Goal: Task Accomplishment & Management: Manage account settings

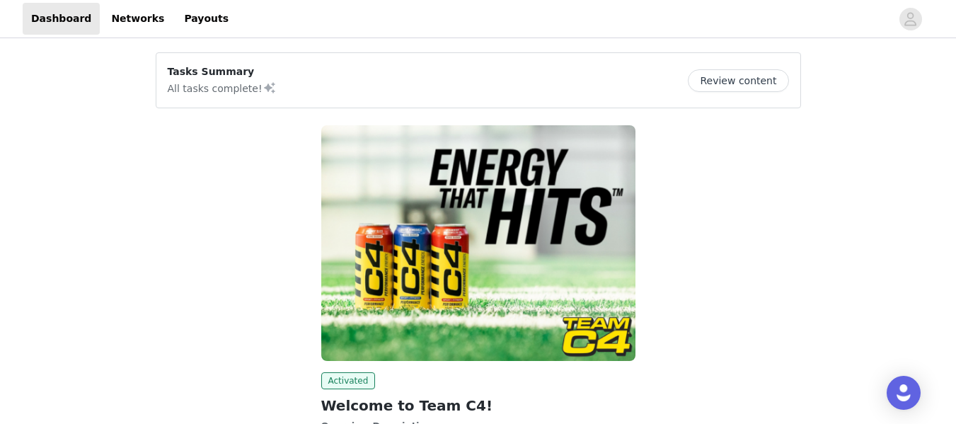
scroll to position [163, 0]
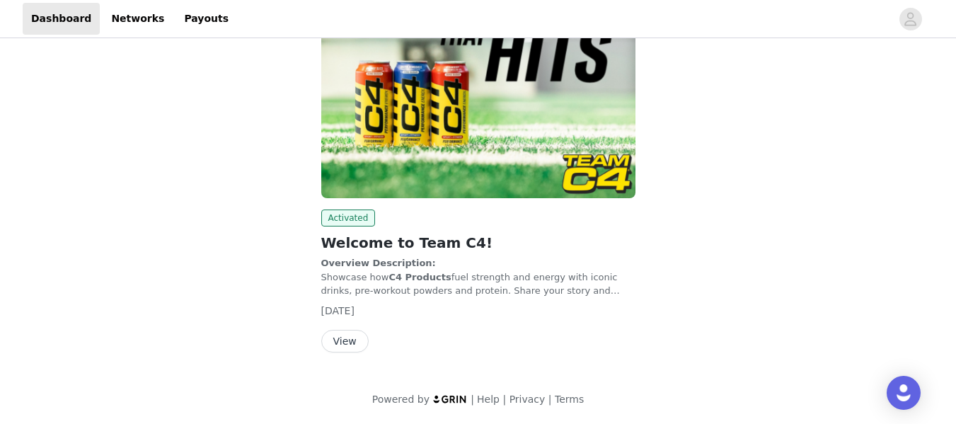
click at [342, 342] on button "View" at bounding box center [344, 341] width 47 height 23
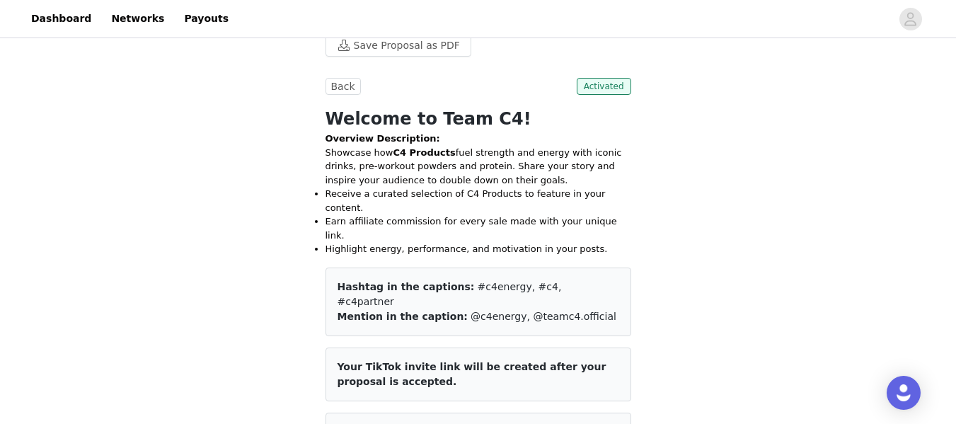
scroll to position [448, 0]
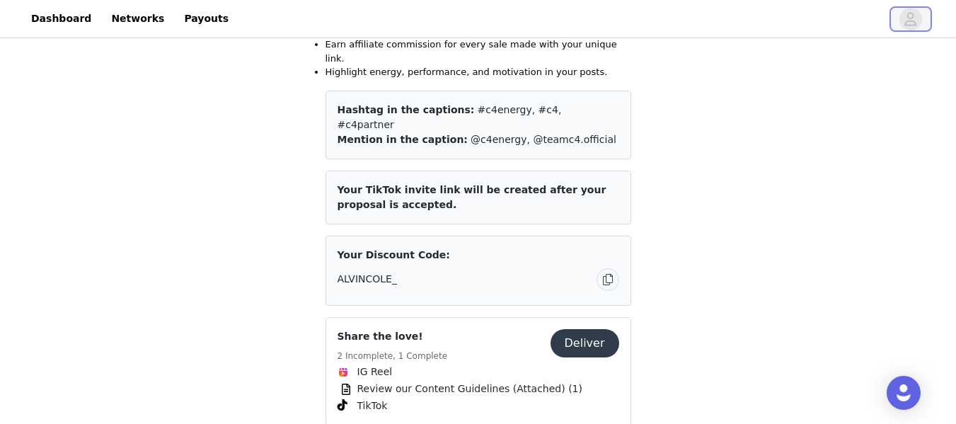
click at [919, 18] on span "button" at bounding box center [910, 19] width 23 height 23
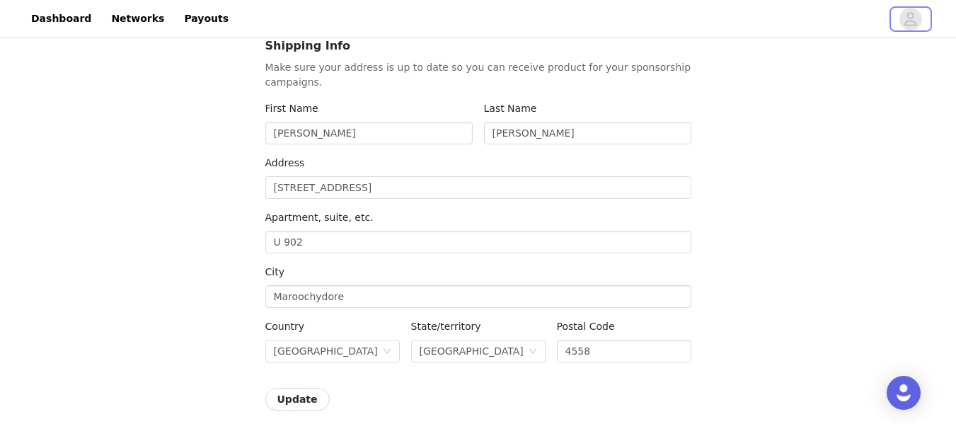
scroll to position [141, 0]
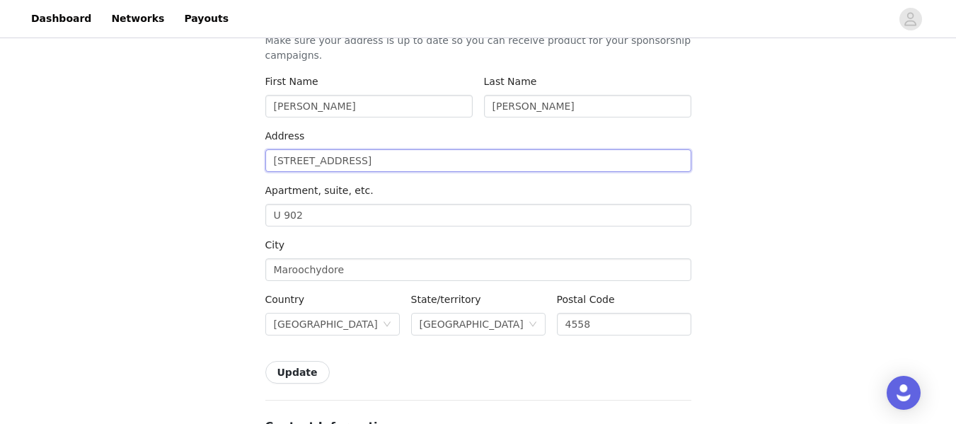
click at [405, 164] on input "[STREET_ADDRESS]" at bounding box center [478, 160] width 426 height 23
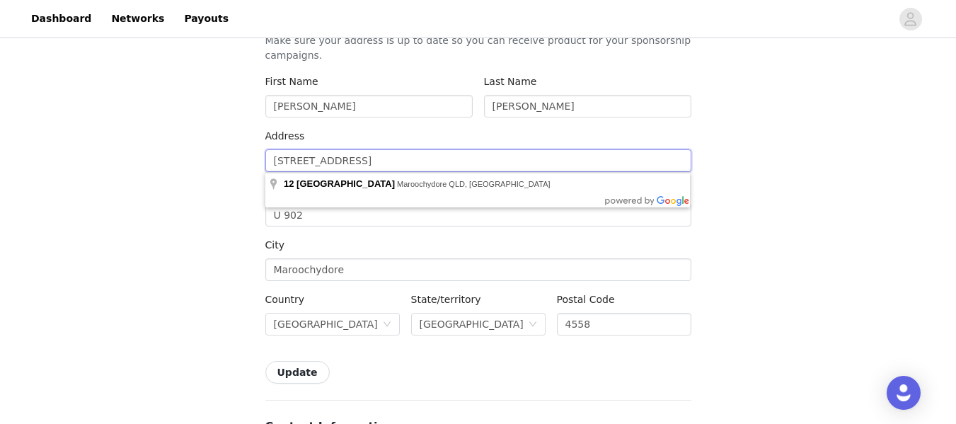
drag, startPoint x: 446, startPoint y: 155, endPoint x: 228, endPoint y: 155, distance: 217.9
type input "4"
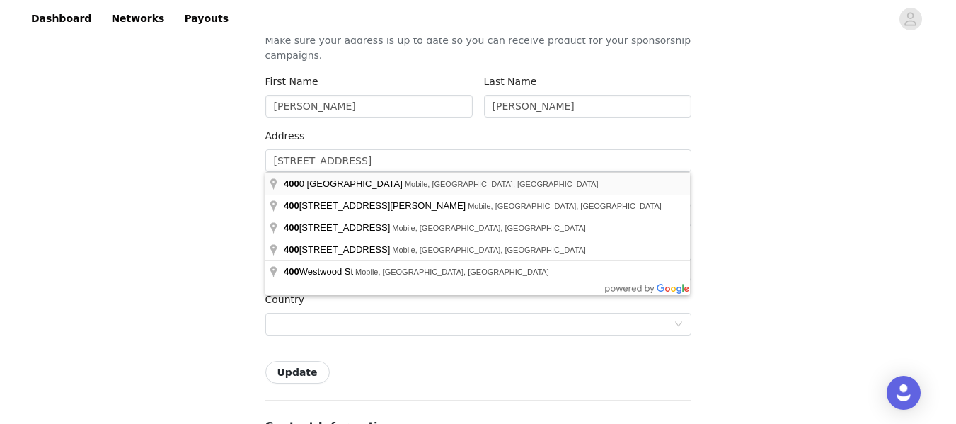
type input "[STREET_ADDRESS]"
type input "Mobile"
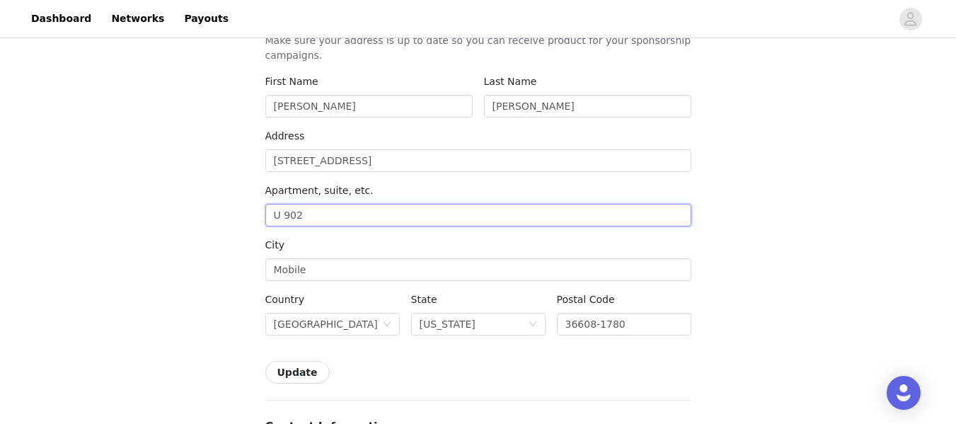
drag, startPoint x: 313, startPoint y: 217, endPoint x: 210, endPoint y: 217, distance: 102.6
type input "[PERSON_NAME]"
click at [353, 170] on input "[STREET_ADDRESS]" at bounding box center [478, 160] width 426 height 23
click at [381, 157] on input "[STREET_ADDRESS]" at bounding box center [478, 160] width 426 height 23
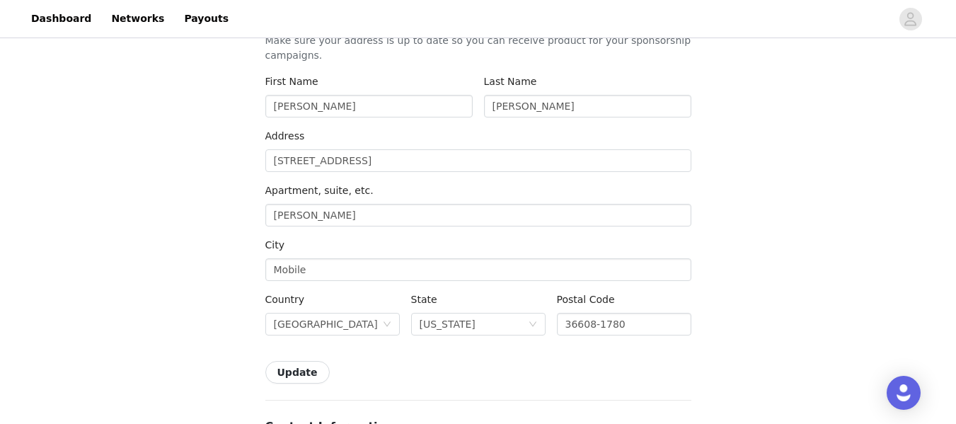
type input "[STREET_ADDRESS]"
click at [350, 204] on input "[PERSON_NAME]" at bounding box center [478, 215] width 426 height 23
drag, startPoint x: 349, startPoint y: 206, endPoint x: 211, endPoint y: 207, distance: 137.9
type input "#174"
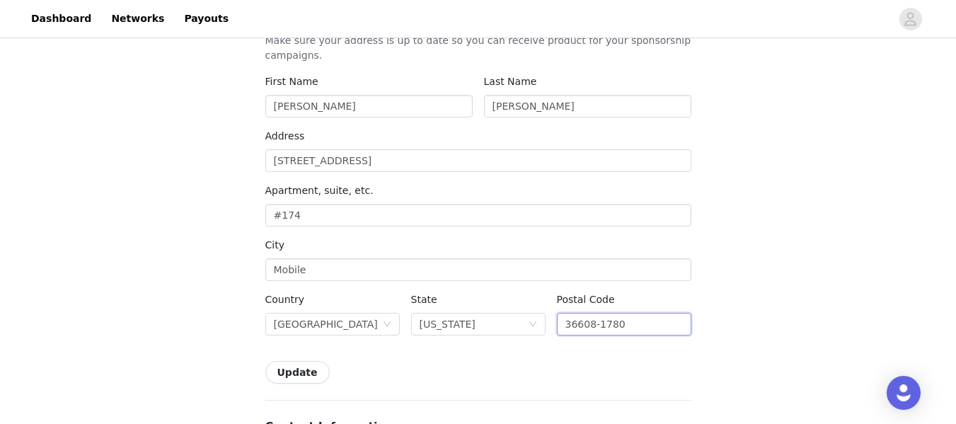
drag, startPoint x: 632, startPoint y: 321, endPoint x: 592, endPoint y: 323, distance: 40.3
click at [592, 323] on input "36608-1780" at bounding box center [624, 324] width 134 height 23
type input "36608"
click at [280, 371] on button "Update" at bounding box center [297, 372] width 64 height 23
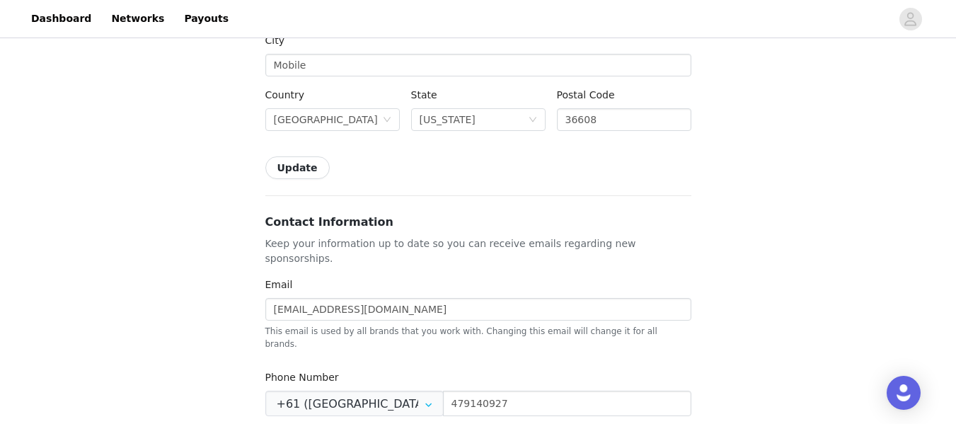
scroll to position [275, 0]
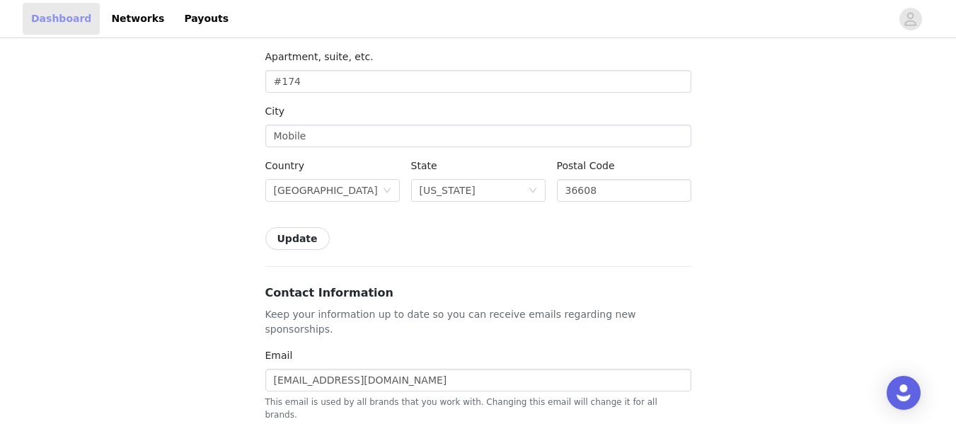
click at [53, 20] on link "Dashboard" at bounding box center [61, 19] width 77 height 32
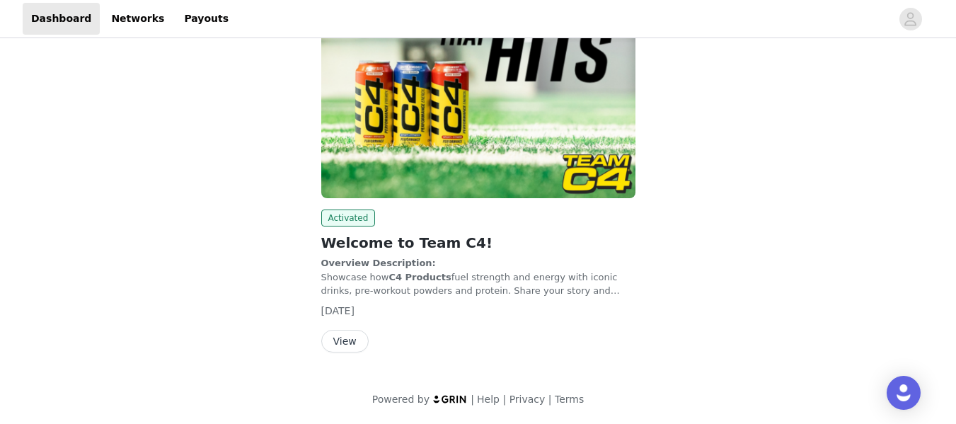
click at [345, 348] on button "View" at bounding box center [344, 341] width 47 height 23
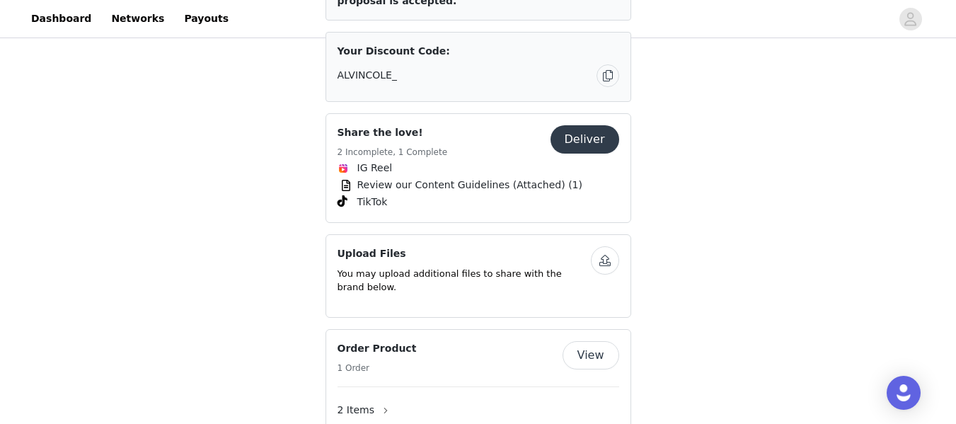
scroll to position [778, 0]
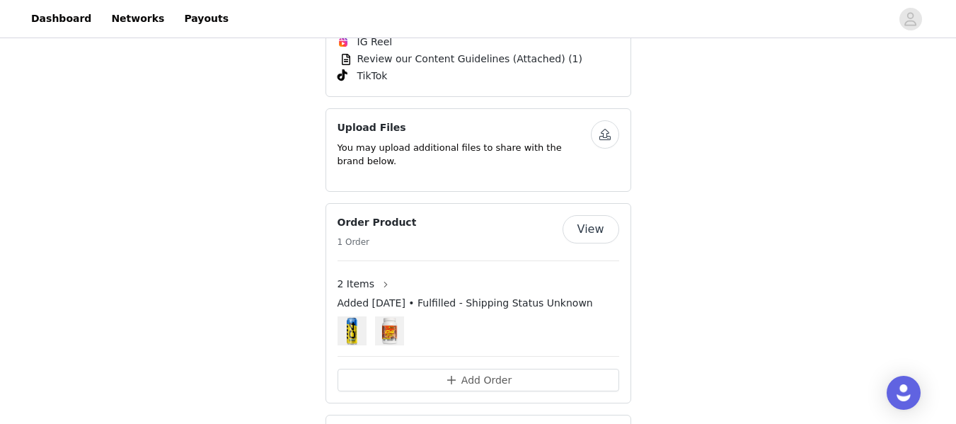
click at [598, 215] on button "View" at bounding box center [590, 229] width 57 height 28
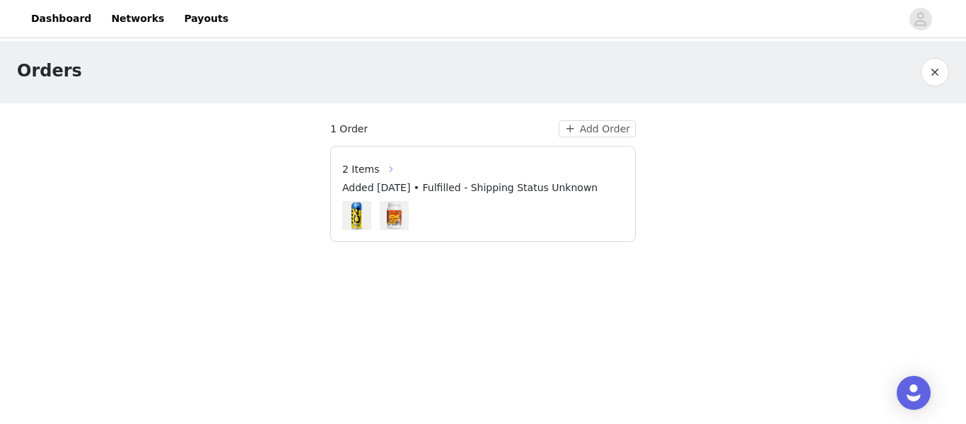
click at [383, 164] on button "button" at bounding box center [391, 169] width 23 height 23
click at [618, 132] on button "Add Order" at bounding box center [597, 128] width 77 height 17
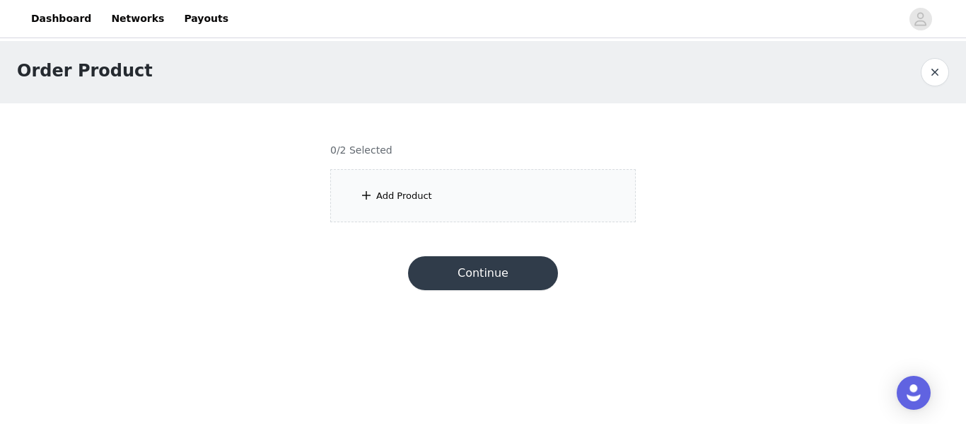
click at [405, 197] on div "Add Product" at bounding box center [404, 196] width 56 height 14
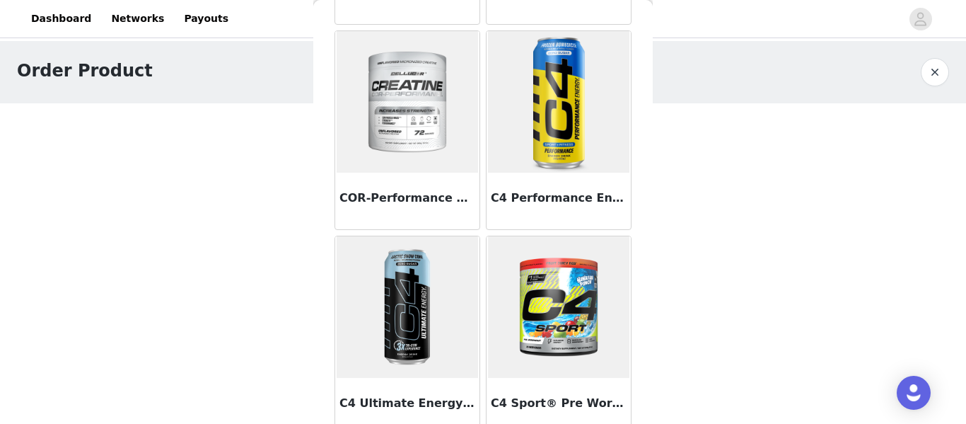
scroll to position [443, 0]
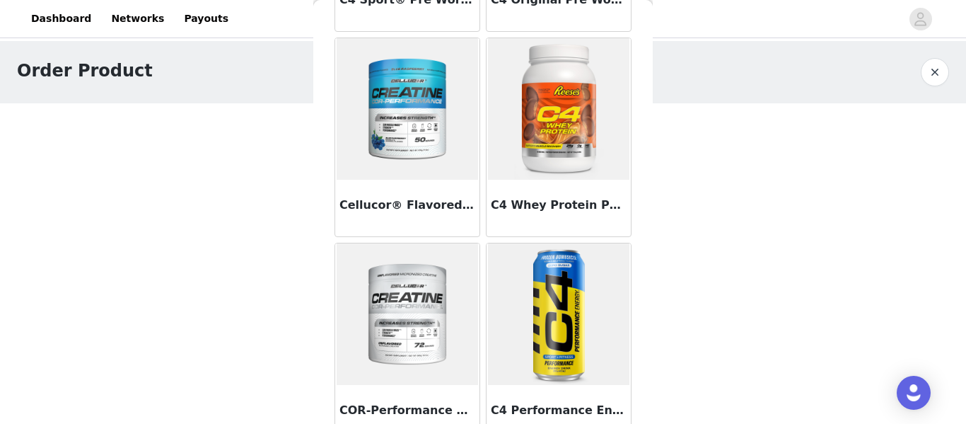
click at [524, 153] on img at bounding box center [558, 108] width 141 height 141
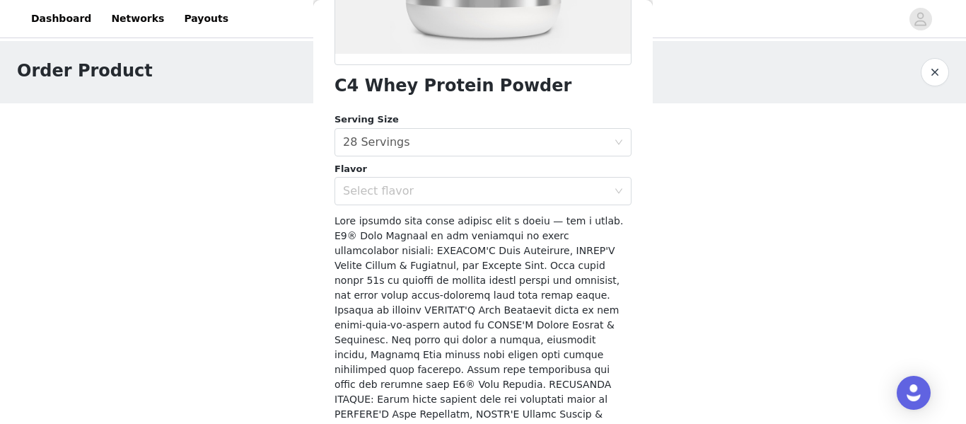
scroll to position [299, 0]
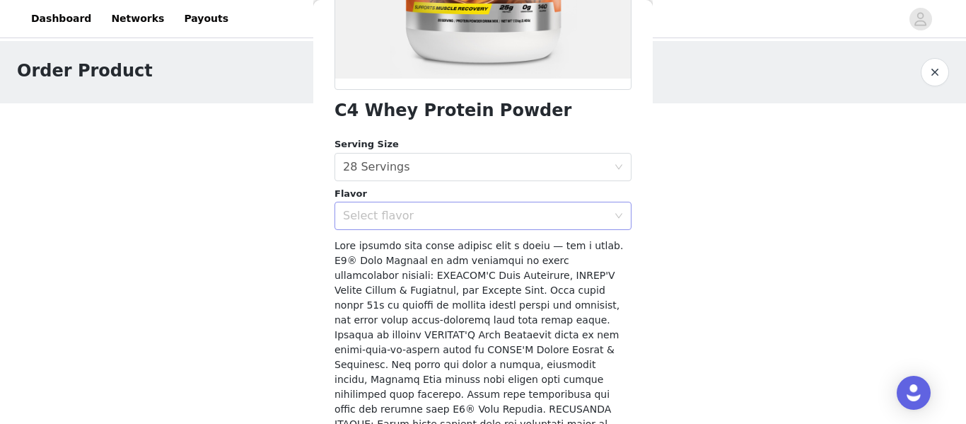
click at [407, 210] on div "Select flavor" at bounding box center [475, 216] width 265 height 14
click at [421, 202] on div "Select flavor" at bounding box center [483, 216] width 297 height 28
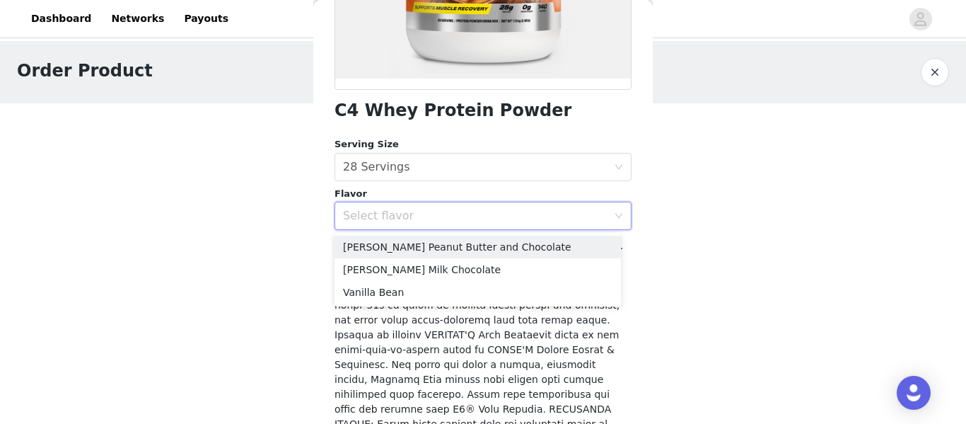
drag, startPoint x: 237, startPoint y: 159, endPoint x: 250, endPoint y: 136, distance: 26.9
click at [238, 159] on div "Order Product 0/2 Selected Add Product Back C4 Whey Protein Powder Serving Size…" at bounding box center [483, 140] width 966 height 198
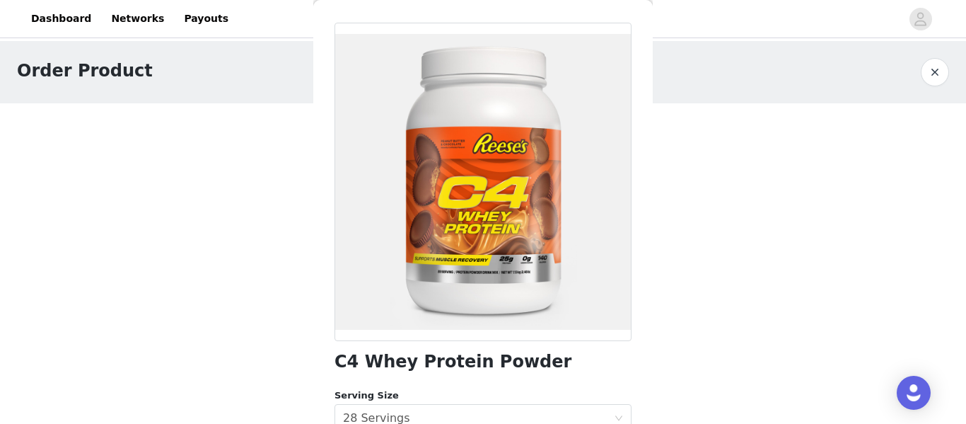
scroll to position [16, 0]
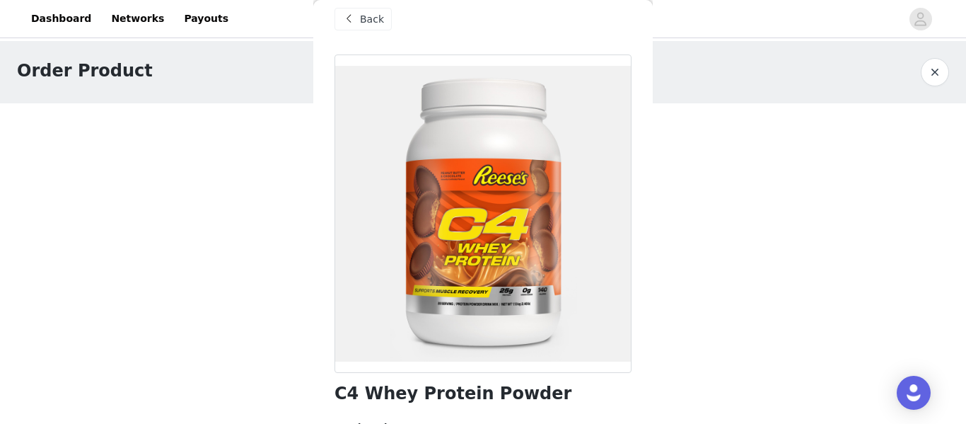
click at [356, 23] on span at bounding box center [348, 19] width 17 height 17
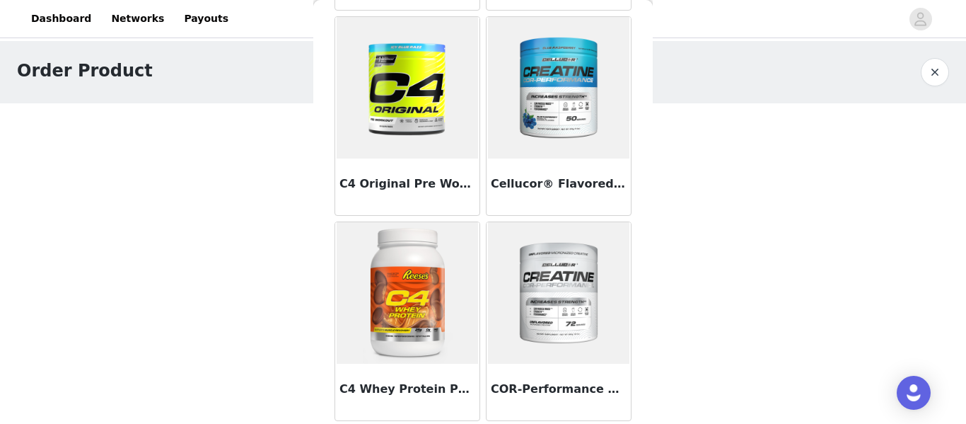
click at [440, 255] on img at bounding box center [407, 292] width 141 height 141
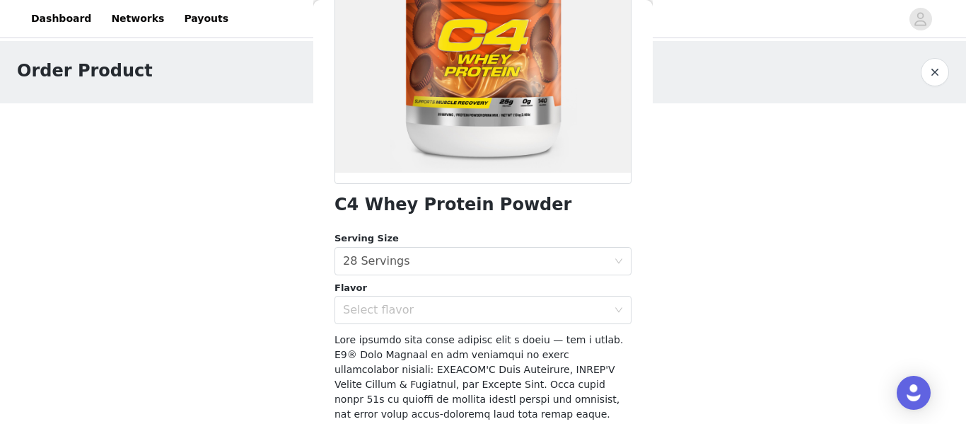
scroll to position [299, 0]
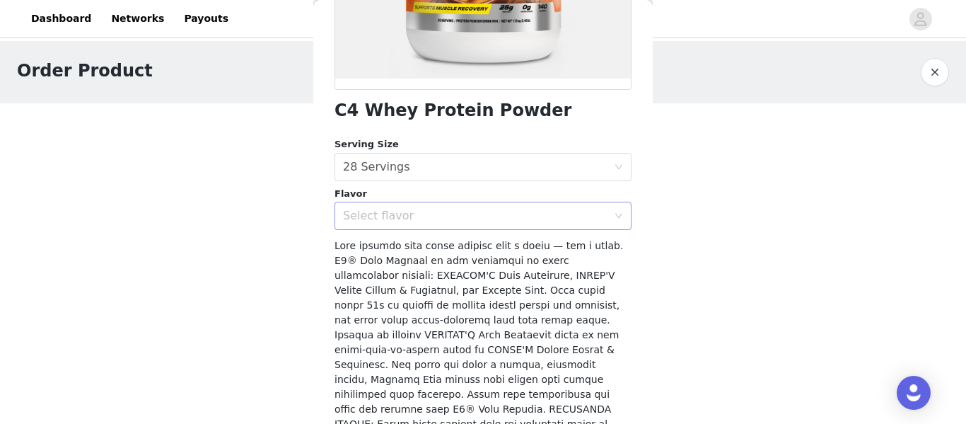
click at [425, 213] on div "Select flavor" at bounding box center [475, 216] width 265 height 14
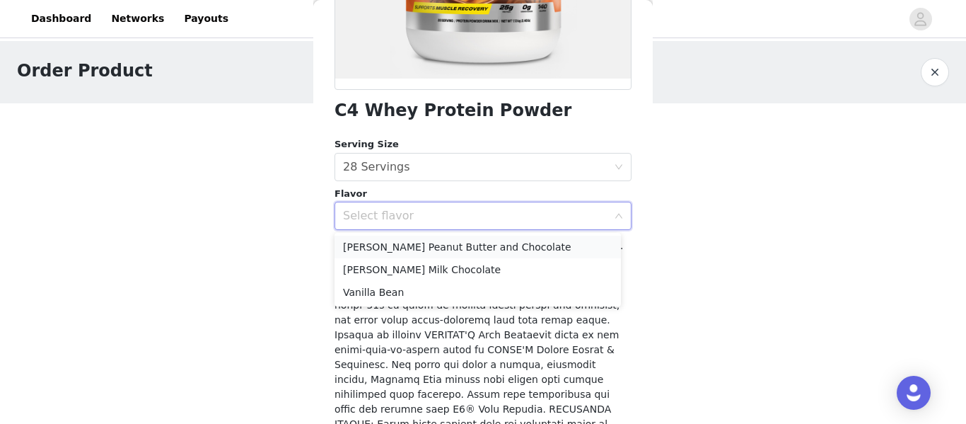
click at [419, 248] on li "[PERSON_NAME] Peanut Butter and Chocolate" at bounding box center [478, 247] width 286 height 23
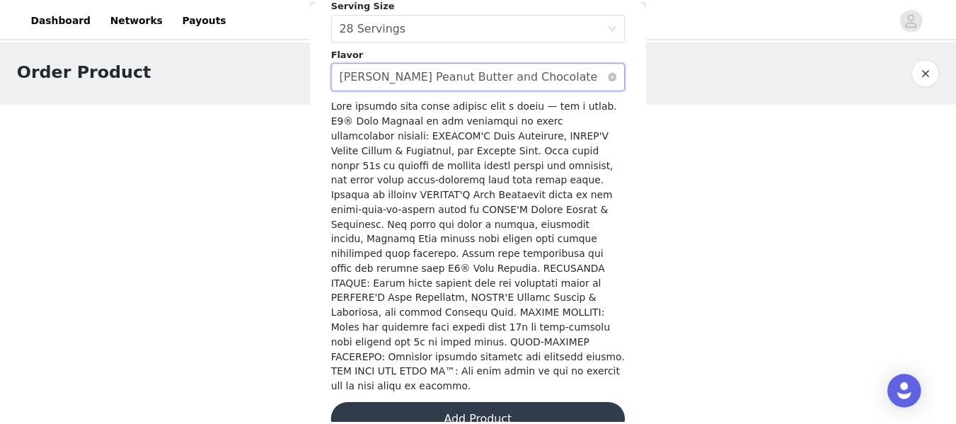
scroll to position [441, 0]
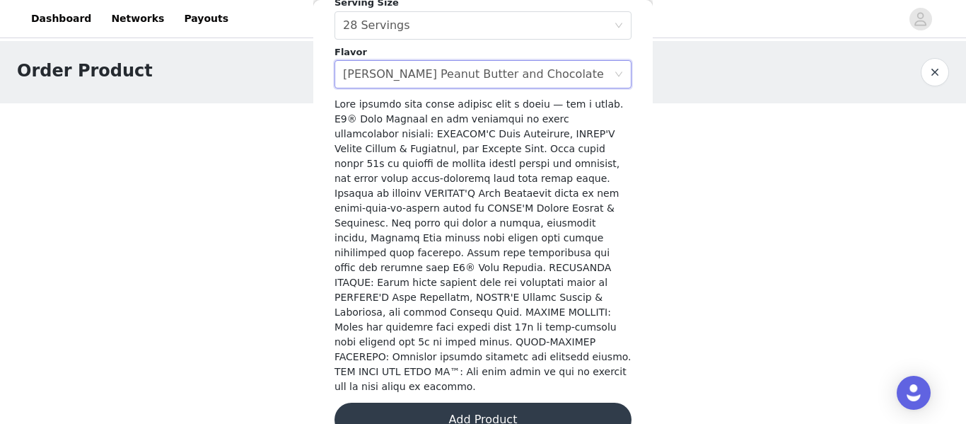
click at [481, 402] on button "Add Product" at bounding box center [483, 419] width 297 height 34
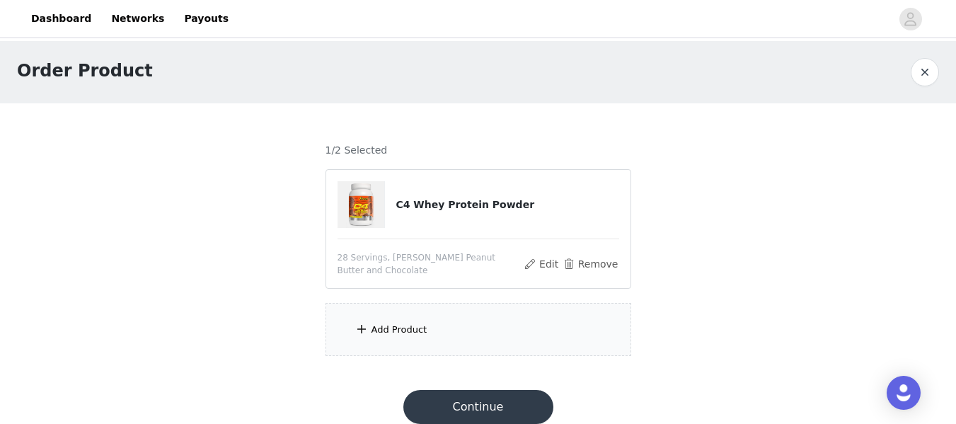
click at [518, 303] on div "Add Product" at bounding box center [478, 329] width 306 height 53
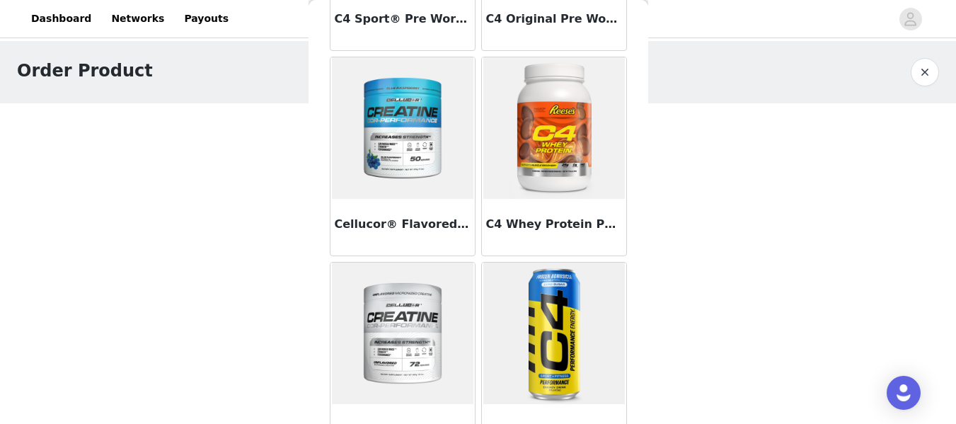
scroll to position [495, 0]
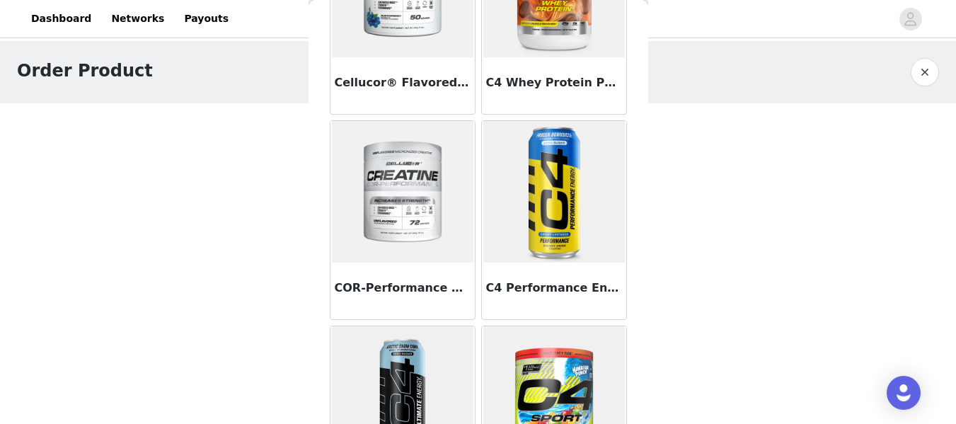
click at [530, 175] on img at bounding box center [553, 191] width 141 height 141
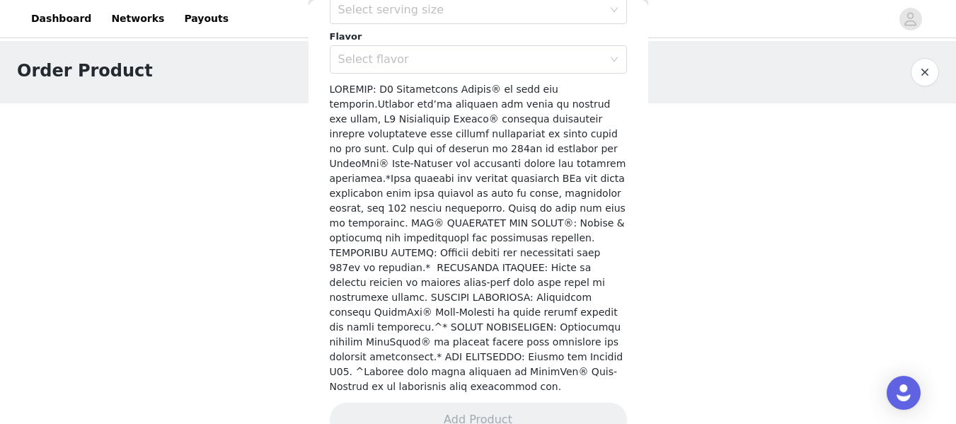
scroll to position [312, 0]
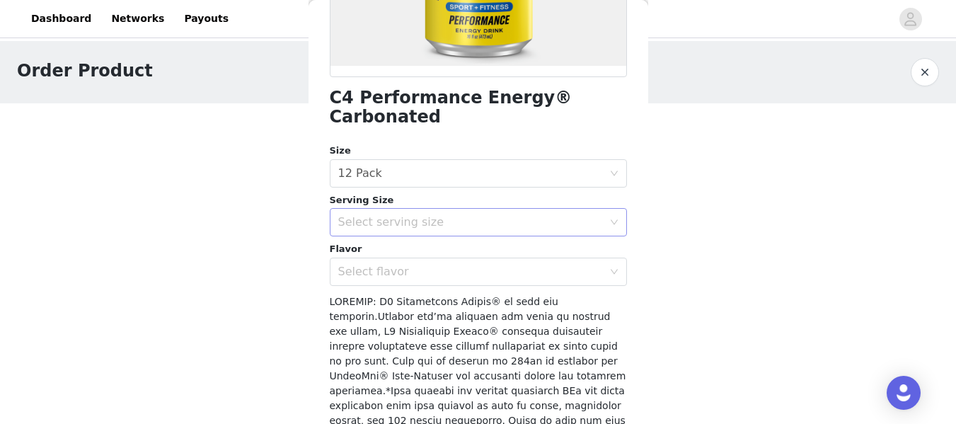
click at [467, 222] on div "Select serving size" at bounding box center [470, 222] width 265 height 14
click at [419, 245] on li "16oz" at bounding box center [473, 253] width 286 height 23
click at [425, 272] on div "Select flavor" at bounding box center [470, 272] width 265 height 14
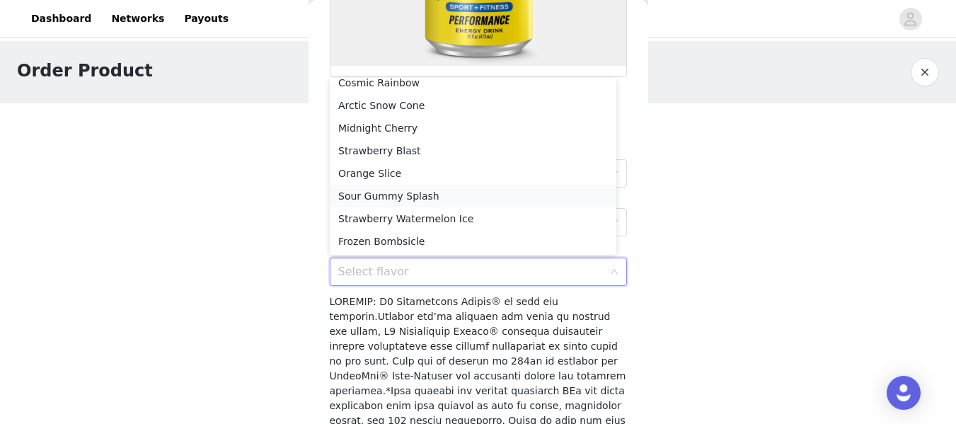
scroll to position [55, 0]
click at [430, 173] on li "Sour Gummy Splash" at bounding box center [473, 172] width 286 height 23
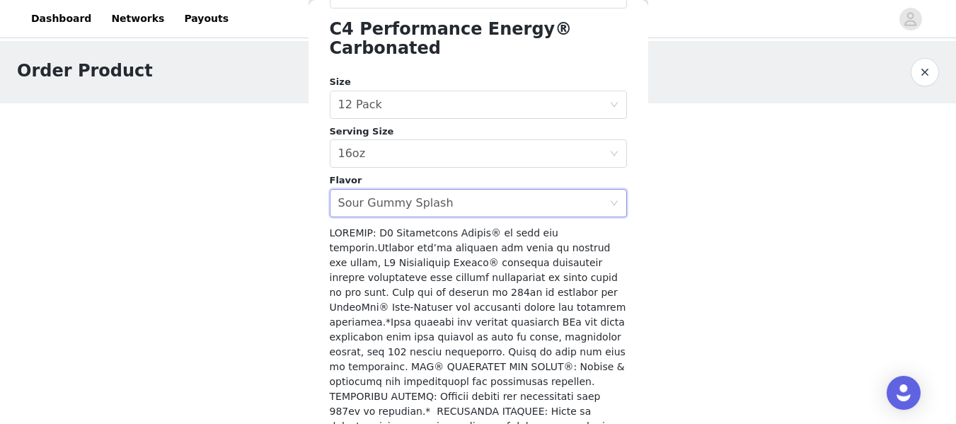
scroll to position [524, 0]
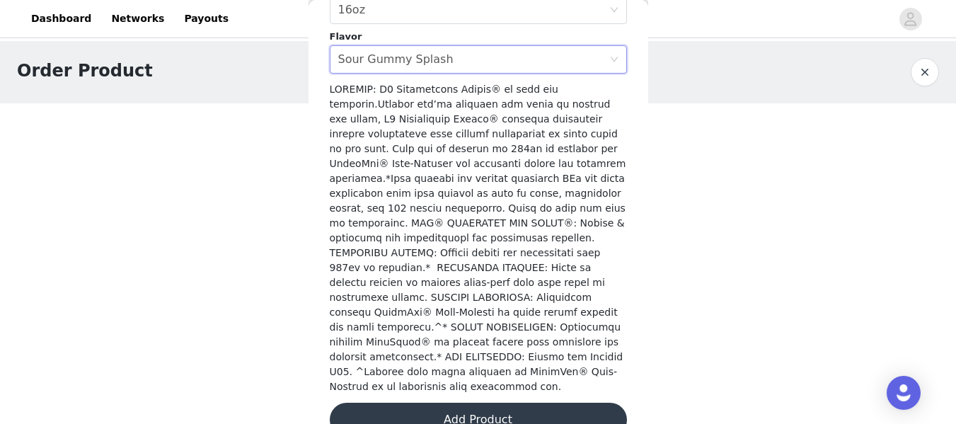
click at [489, 402] on button "Add Product" at bounding box center [478, 419] width 297 height 34
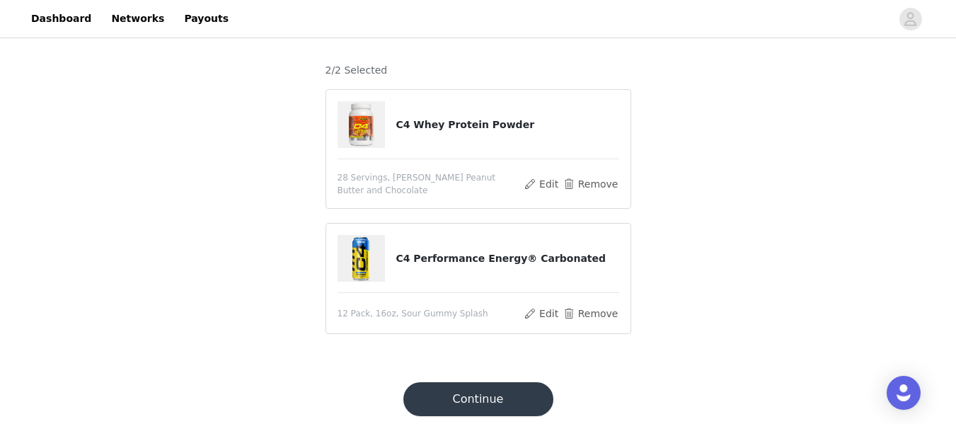
scroll to position [81, 0]
click at [489, 398] on button "Continue" at bounding box center [478, 398] width 150 height 34
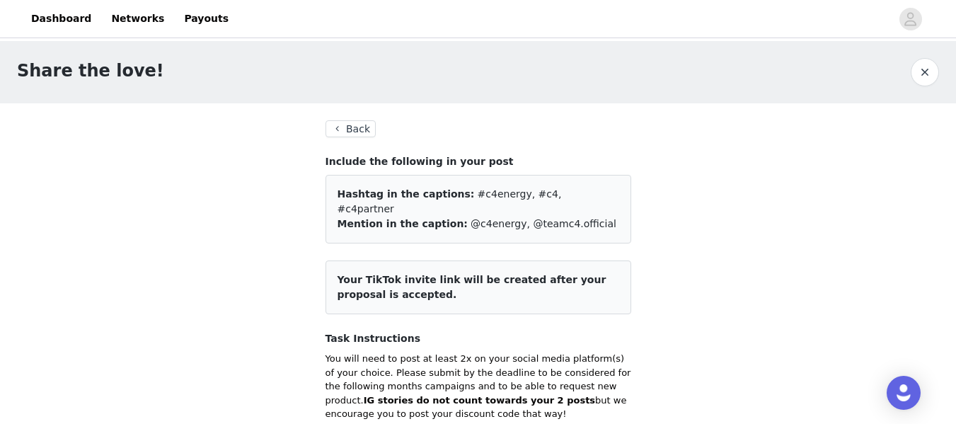
click at [366, 134] on button "Back" at bounding box center [350, 128] width 51 height 17
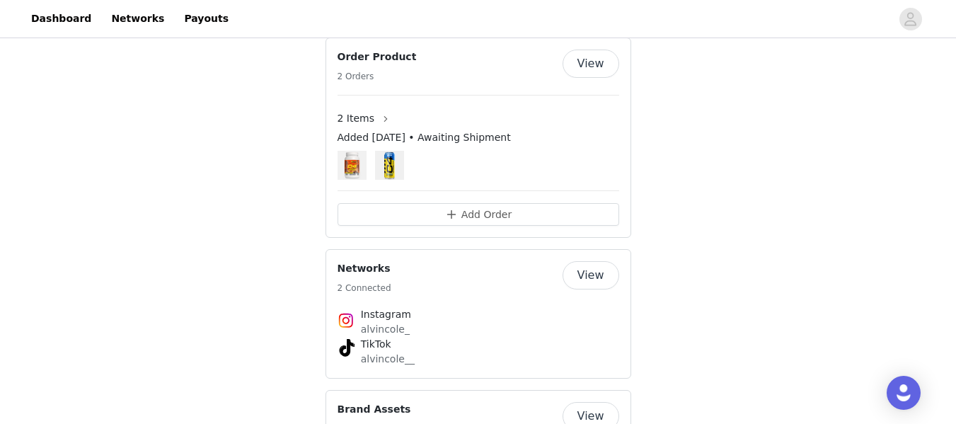
scroll to position [590, 0]
